Goal: Communication & Community: Ask a question

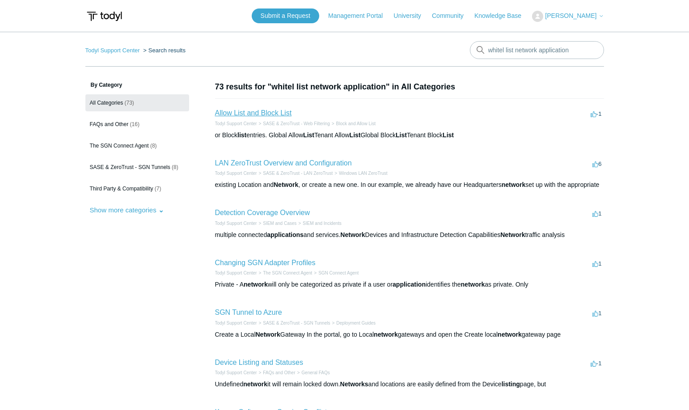
click at [269, 110] on link "Allow List and Block List" at bounding box center [253, 113] width 77 height 8
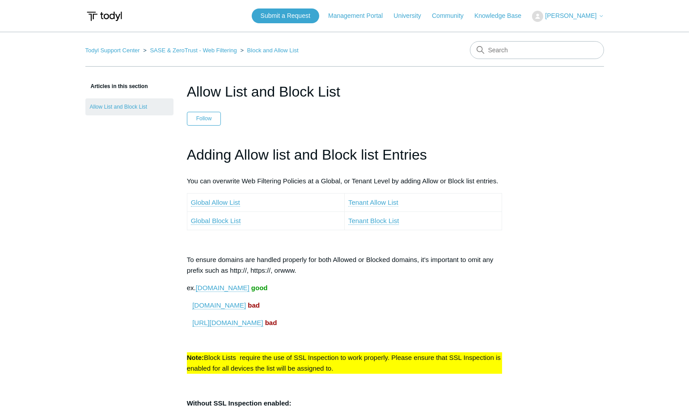
click at [382, 202] on link "Tenant Allow List" at bounding box center [373, 203] width 50 height 8
click at [371, 200] on link "Tenant Allow List" at bounding box center [373, 203] width 50 height 8
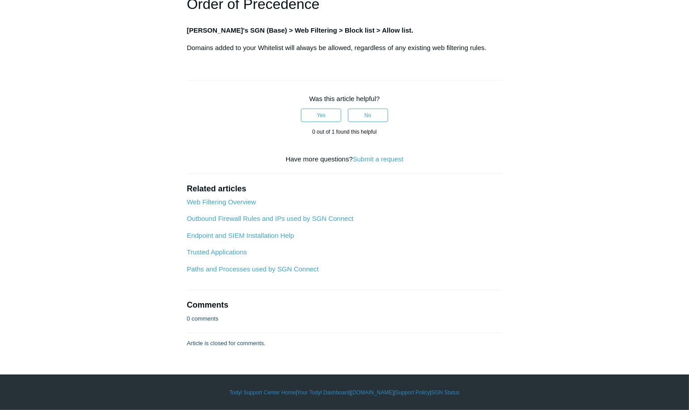
scroll to position [1285, 0]
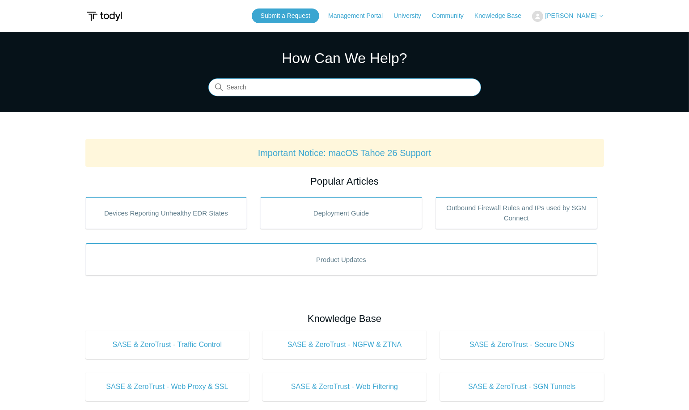
click at [261, 92] on input "Search" at bounding box center [344, 88] width 273 height 18
type input "whitelist network application"
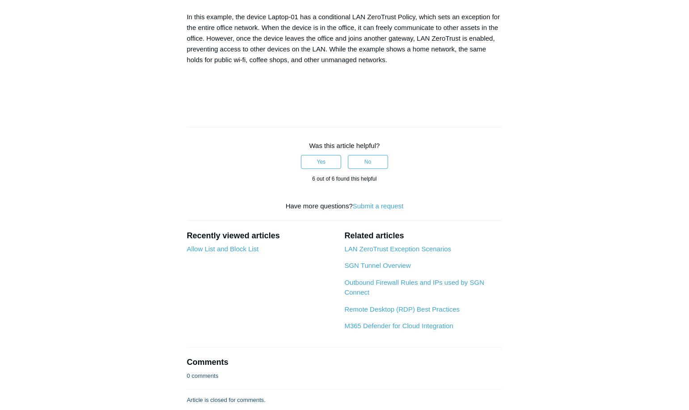
scroll to position [1431, 0]
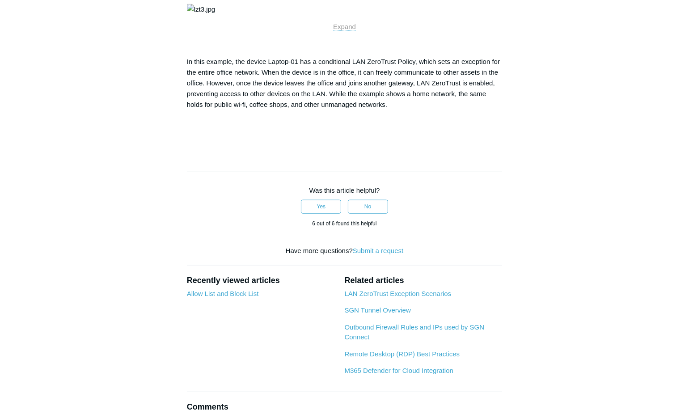
drag, startPoint x: 355, startPoint y: 209, endPoint x: 353, endPoint y: 218, distance: 9.0
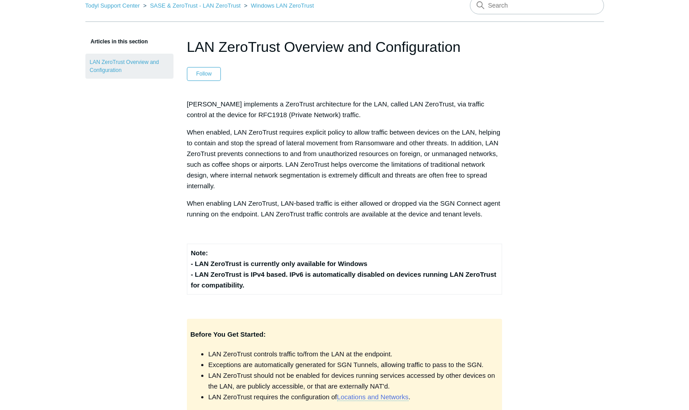
scroll to position [0, 0]
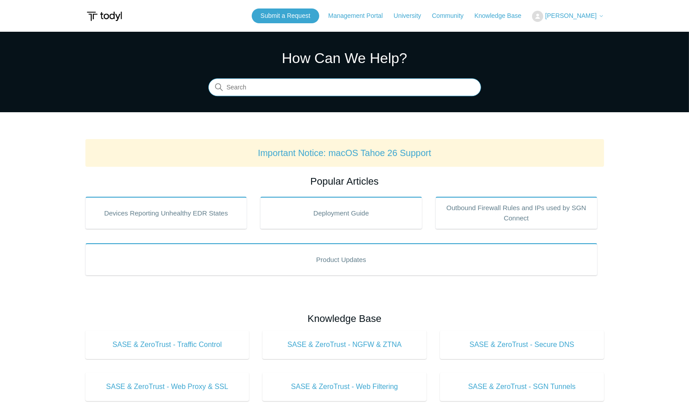
click at [282, 87] on input "Search" at bounding box center [344, 88] width 273 height 18
type input "network shares whitelist application"
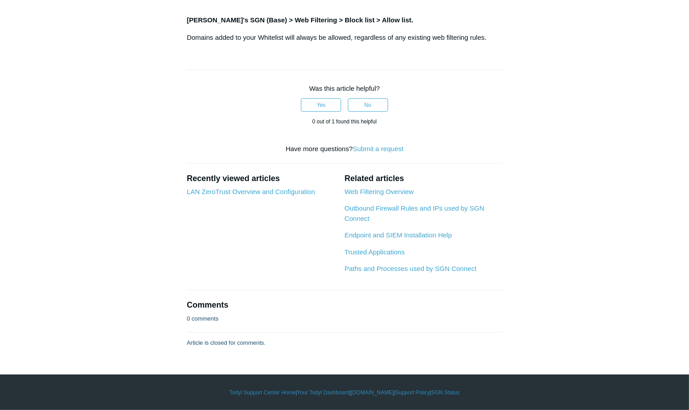
scroll to position [614, 0]
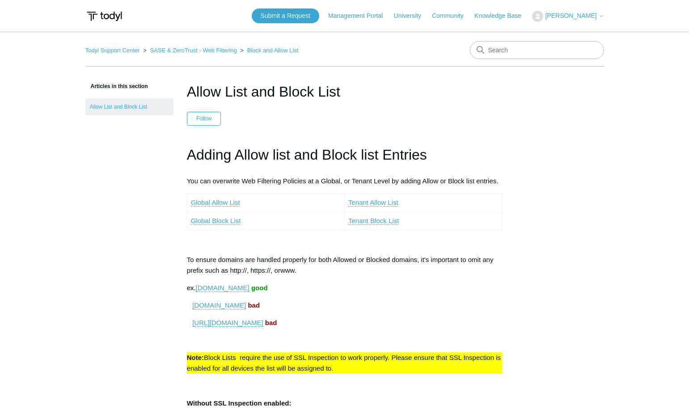
scroll to position [614, 0]
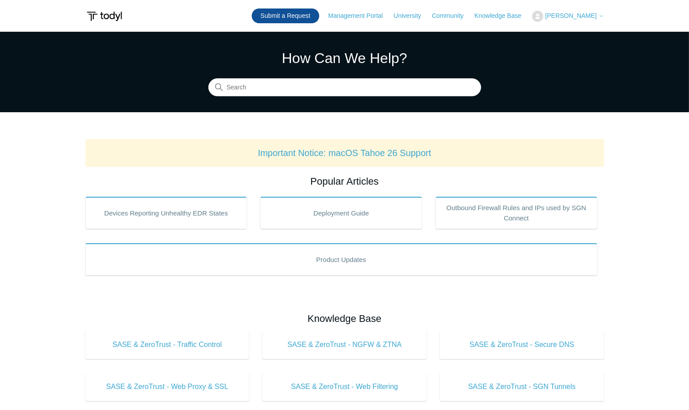
click at [289, 16] on link "Submit a Request" at bounding box center [286, 15] width 68 height 15
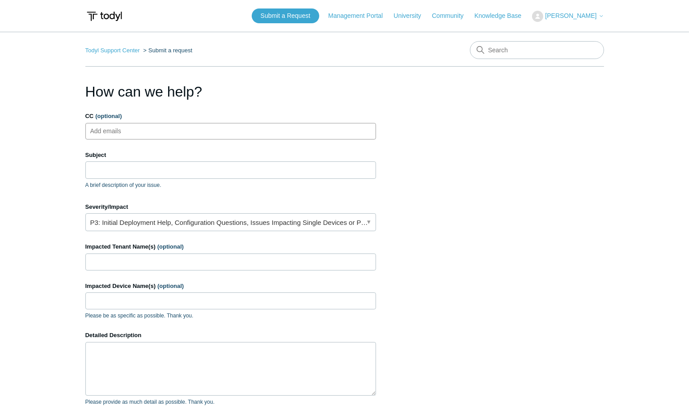
click at [151, 130] on ul "Add emails" at bounding box center [230, 131] width 291 height 17
click at [120, 169] on input "Subject" at bounding box center [230, 169] width 291 height 17
click at [186, 220] on link "P3: Initial Deployment Help, Configuration Questions, Issues Impacting Single D…" at bounding box center [230, 222] width 291 height 18
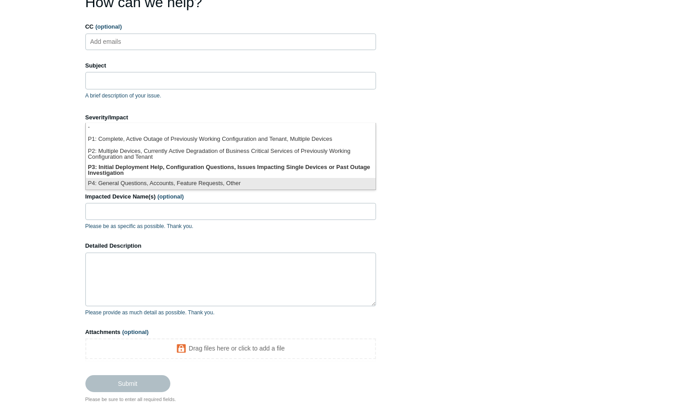
scroll to position [45, 0]
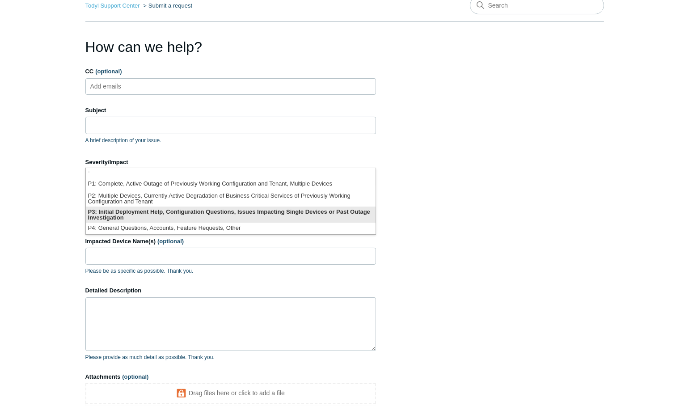
click at [316, 213] on li "P3: Initial Deployment Help, Configuration Questions, Issues Impacting Single D…" at bounding box center [231, 215] width 290 height 16
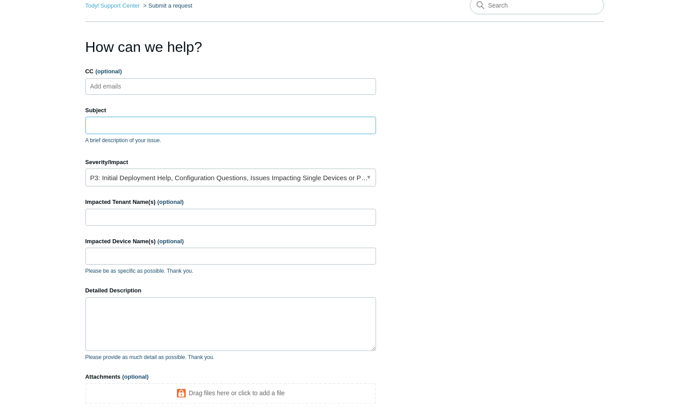
click at [151, 121] on input "Subject" at bounding box center [230, 125] width 291 height 17
drag, startPoint x: 112, startPoint y: 129, endPoint x: 135, endPoint y: 123, distance: 23.4
click at [114, 128] on input "Subject" at bounding box center [230, 125] width 291 height 17
paste input "Bluecoat IT - Wellington Printers (Network Application - Whitelist)"
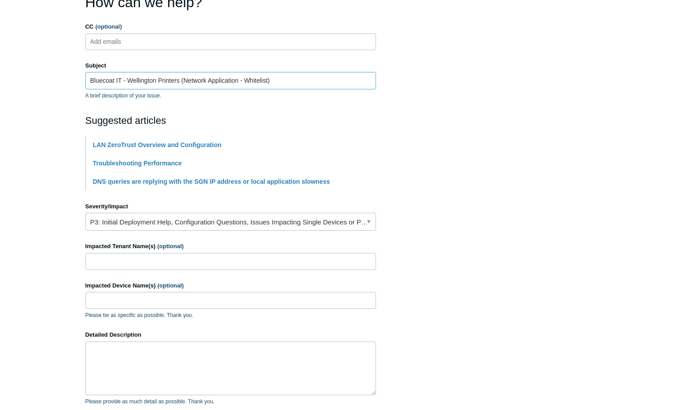
scroll to position [134, 0]
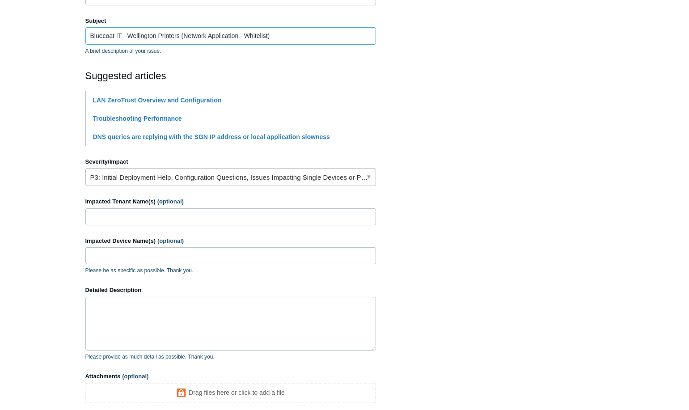
type input "Bluecoat IT - Wellington Printers (Network Application - Whitelist)"
click at [142, 215] on input "Impacted Tenant Name(s) (optional)" at bounding box center [230, 216] width 291 height 17
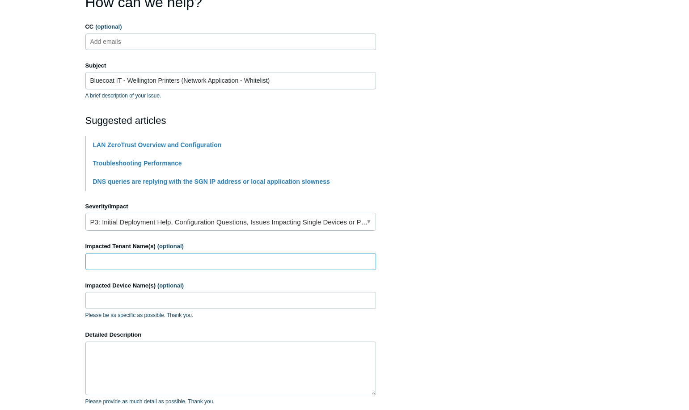
paste input "Wellington Printers"
type input "Wellington Printers"
click at [151, 304] on input "Impacted Device Name(s) (optional)" at bounding box center [230, 300] width 291 height 17
click at [143, 301] on input "Impacted Device Name(s) (optional)" at bounding box center [230, 300] width 291 height 17
paste input "WELDP-LT04"
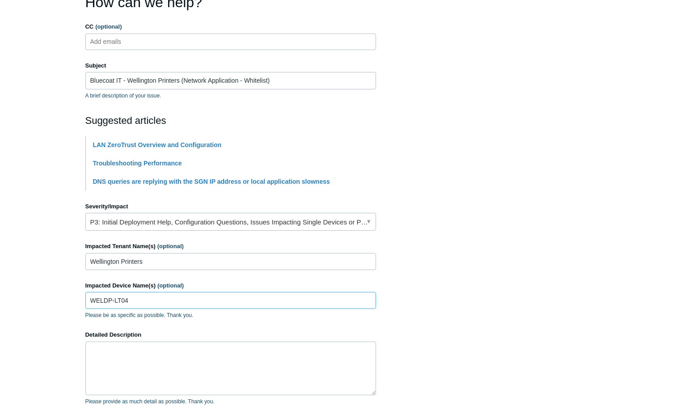
click at [105, 298] on input "WELDP-LT04" at bounding box center [230, 300] width 291 height 17
type input "WELDP-LT04"
click at [184, 362] on textarea "Detailed Description" at bounding box center [230, 369] width 291 height 54
drag, startPoint x: 144, startPoint y: 364, endPoint x: 154, endPoint y: 363, distance: 10.8
click at [143, 364] on textarea "Detailed Description" at bounding box center [230, 369] width 291 height 54
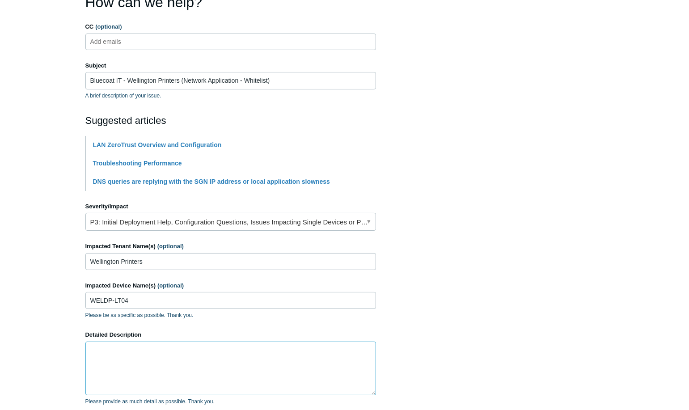
paste textarea "Good Morning Support Hope this email finds you well. I’m having some trouble wh…"
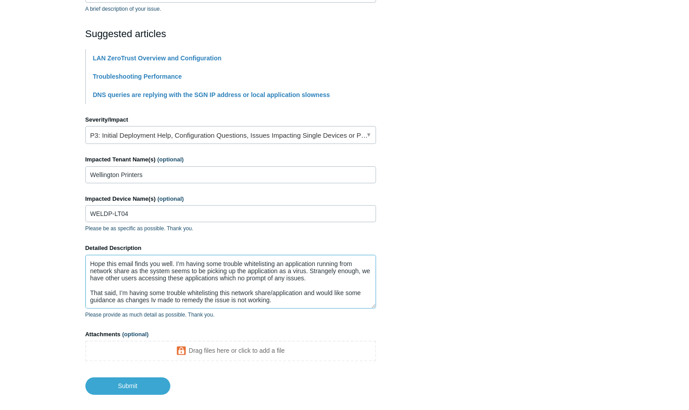
scroll to position [221, 0]
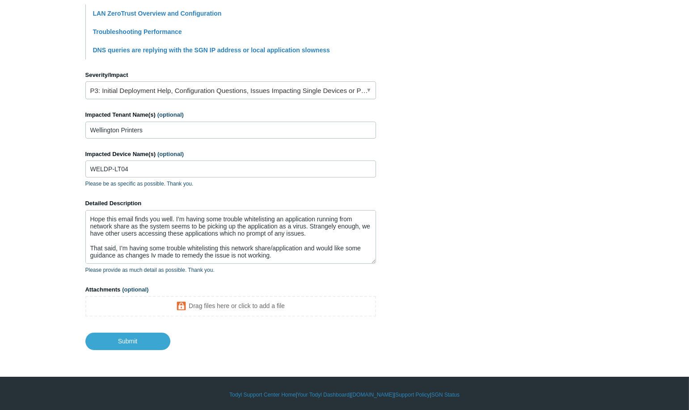
click at [27, 233] on main "Todyl Support Center Submit a request How can we help? CC (optional) Add emails…" at bounding box center [344, 80] width 689 height 539
click at [277, 251] on textarea "Good Morning Support Hope this email finds you well. I’m having some trouble wh…" at bounding box center [230, 237] width 291 height 54
paste textarea "Here is a link to the case logged on the system: • https://portal.todyl.com/por…"
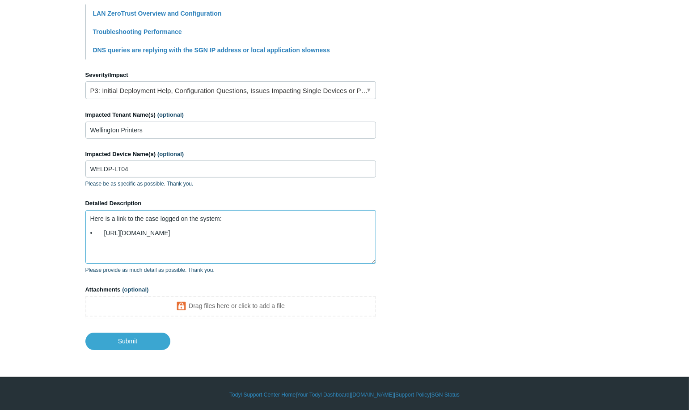
scroll to position [0, 0]
click at [178, 247] on textarea "Here is a link to the case logged on the system: • https://portal.todyl.com/por…" at bounding box center [230, 237] width 291 height 54
click at [177, 250] on textarea "Here is a link to the case logged on the system: • https://portal.todyl.com/por…" at bounding box center [230, 237] width 291 height 54
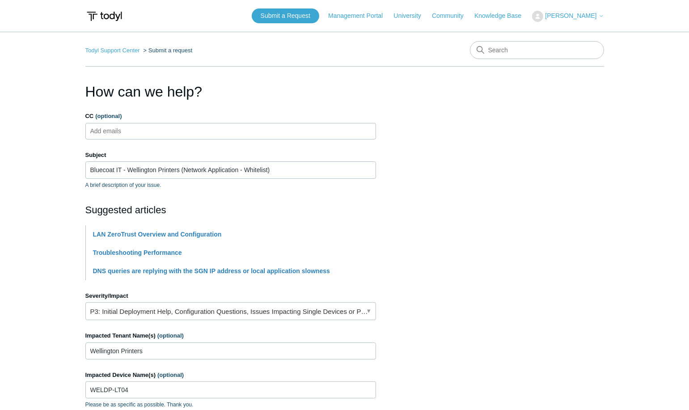
scroll to position [134, 0]
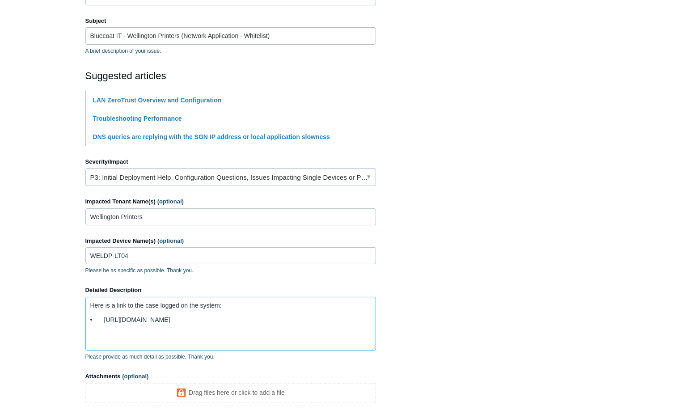
drag, startPoint x: 233, startPoint y: 304, endPoint x: 3, endPoint y: 269, distance: 232.9
click at [0, 269] on main "Todyl Support Center Submit a request How can we help? CC (optional) Add emails…" at bounding box center [344, 167] width 689 height 539
drag, startPoint x: 270, startPoint y: 318, endPoint x: 258, endPoint y: 332, distance: 18.7
click at [268, 320] on textarea "Here is a link to the case logged on the system: • https://portal.todyl.com/por…" at bounding box center [230, 324] width 291 height 54
drag, startPoint x: 292, startPoint y: 334, endPoint x: 287, endPoint y: 334, distance: 5.4
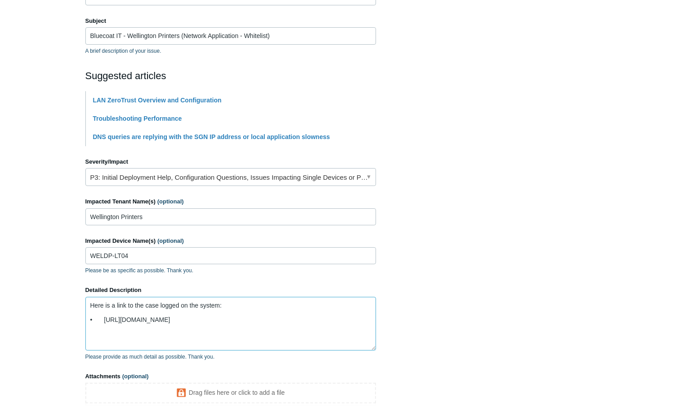
click at [288, 368] on form "CC (optional) Add emails Subject Bluecoat IT - Wellington Printers (Network App…" at bounding box center [230, 207] width 291 height 459
click at [250, 337] on textarea "Here is a link to the case logged on the system: • https://portal.todyl.com/por…" at bounding box center [230, 324] width 291 height 54
paste textarea "Good Morning Support Hope this email finds you well. I’m having some trouble wh…"
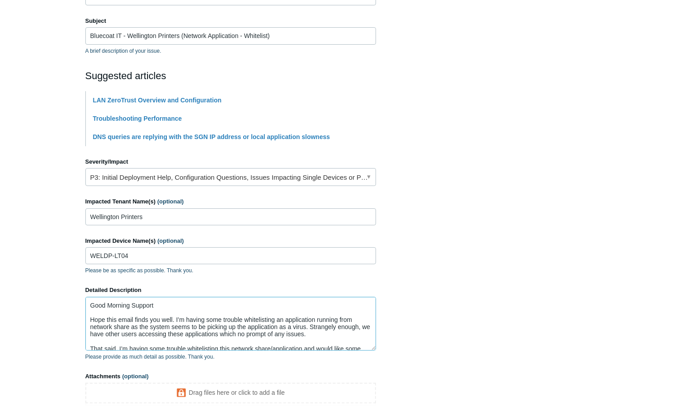
click at [131, 305] on textarea "Good Morning Support Hope this email finds you well. I’m having some trouble wh…" at bounding box center [230, 324] width 291 height 54
drag, startPoint x: 130, startPoint y: 303, endPoint x: 108, endPoint y: 301, distance: 22.0
click at [108, 301] on textarea "Good Morning Support Hope this email finds you well. I’m having some trouble wh…" at bounding box center [230, 324] width 291 height 54
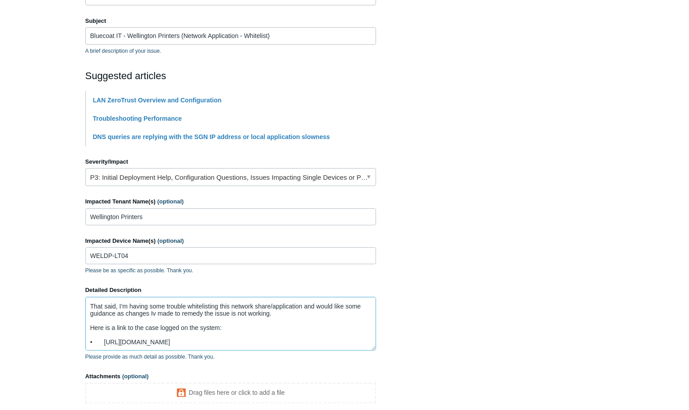
scroll to position [221, 0]
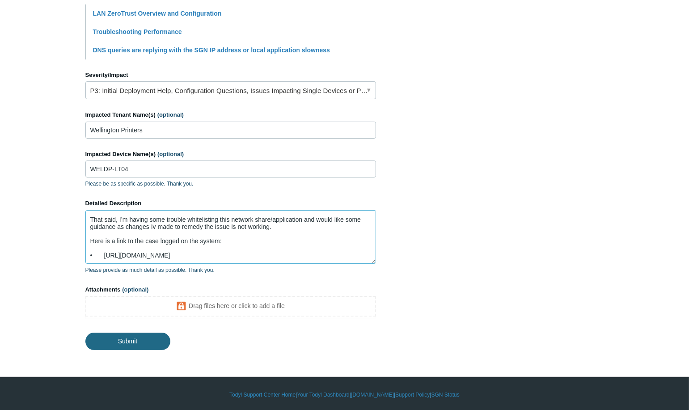
type textarea "Good Afternoon Support Hope this email finds you well. I’m having some trouble …"
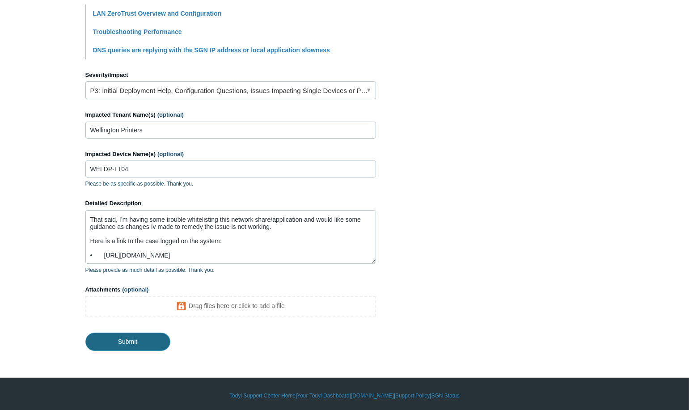
click at [136, 341] on input "Submit" at bounding box center [127, 342] width 85 height 18
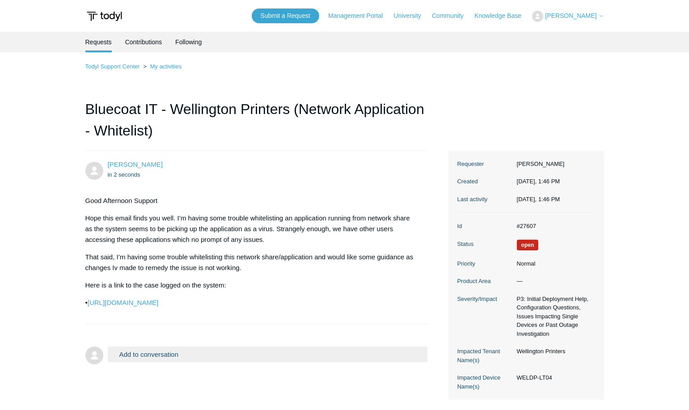
scroll to position [45, 0]
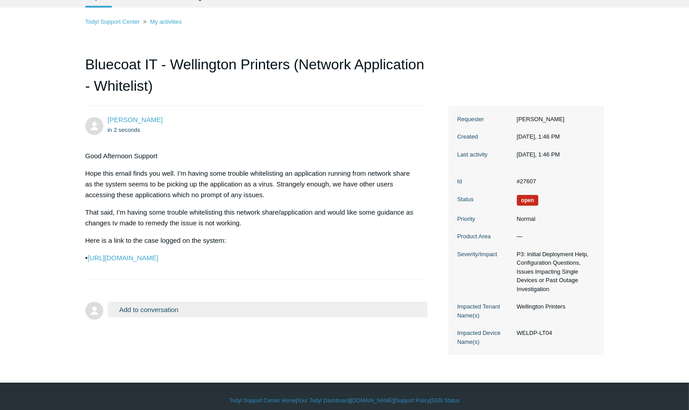
click at [290, 251] on div "Good Afternoon Support Hope this email finds you well. I’m having some trouble …" at bounding box center [252, 207] width 334 height 113
click at [158, 260] on link "[URL][DOMAIN_NAME]" at bounding box center [123, 258] width 71 height 8
